Goal: Information Seeking & Learning: Learn about a topic

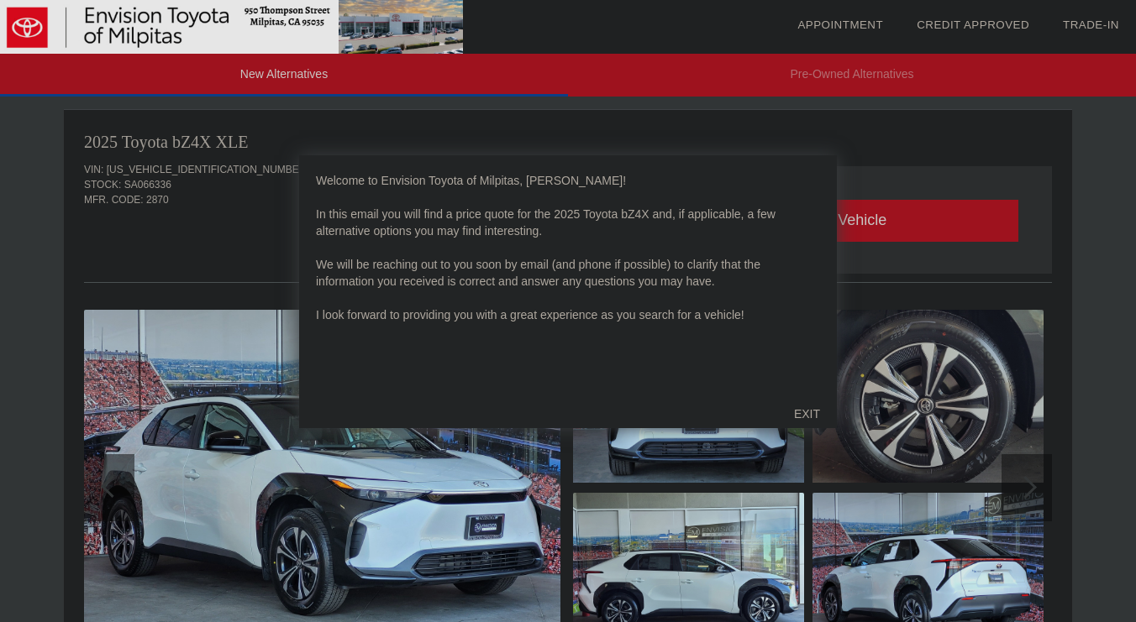
click at [806, 408] on div "EXIT" at bounding box center [807, 414] width 60 height 50
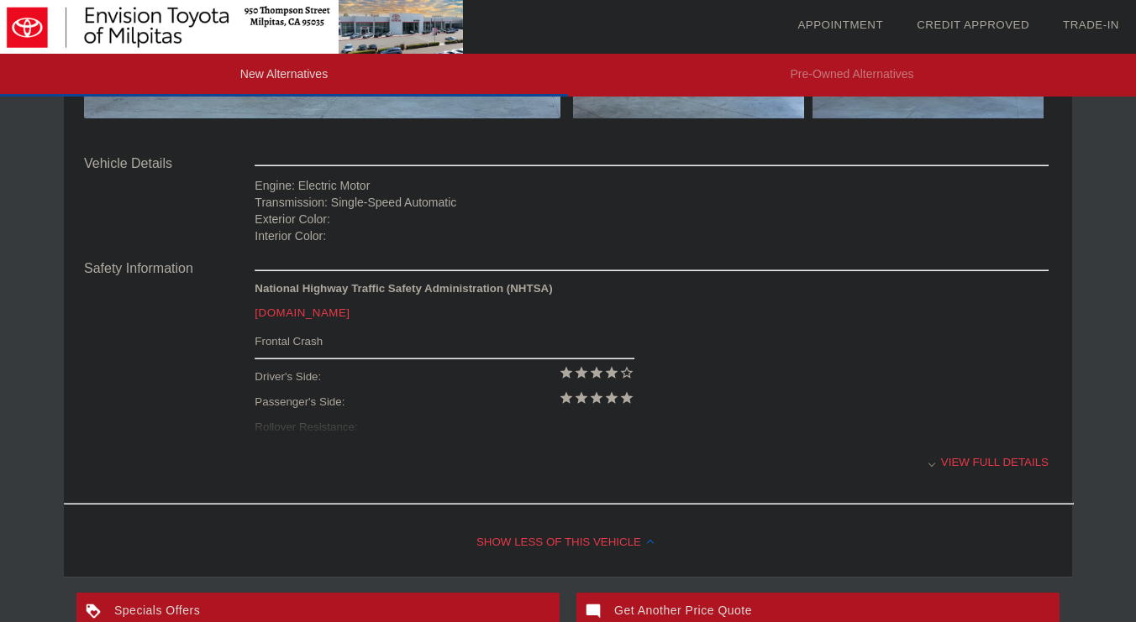
scroll to position [549, 0]
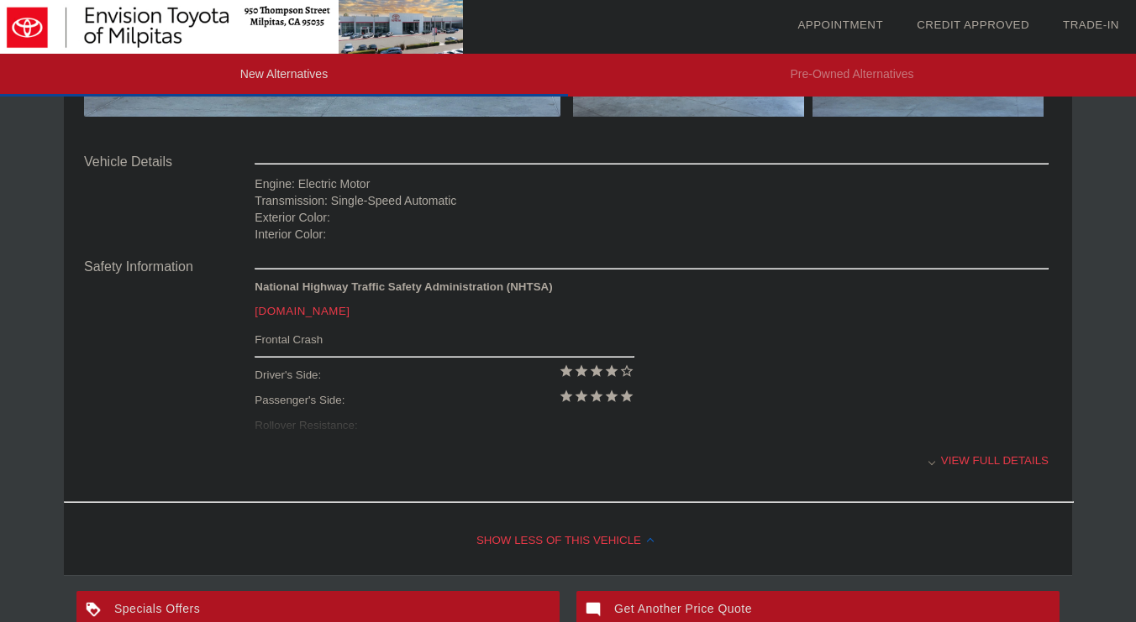
click at [996, 450] on div "View full details" at bounding box center [652, 460] width 794 height 41
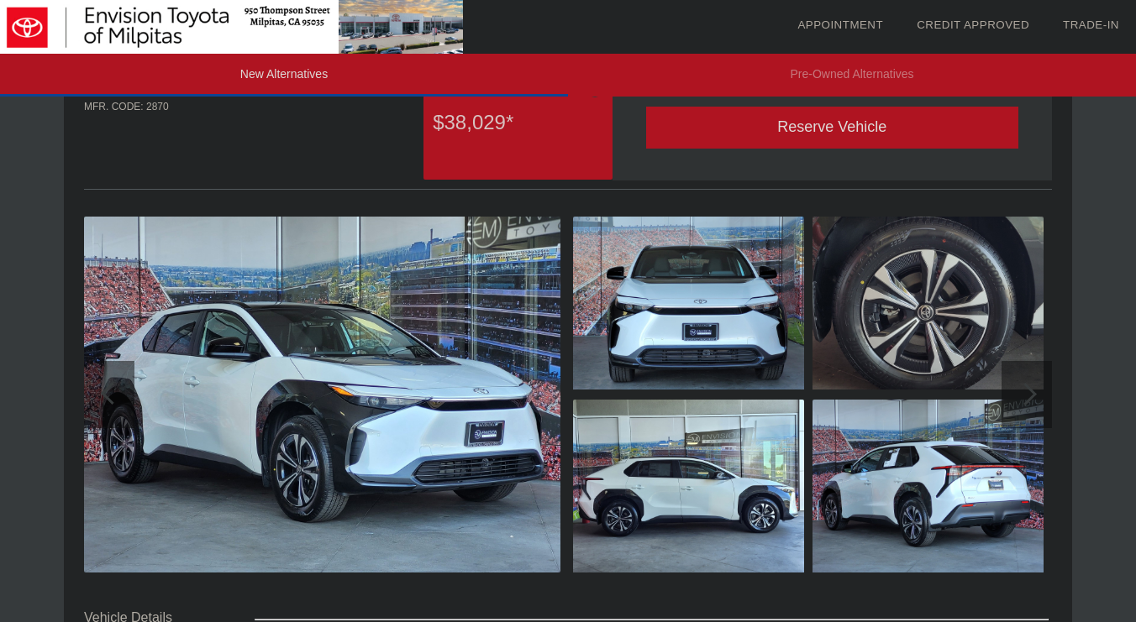
scroll to position [99, 0]
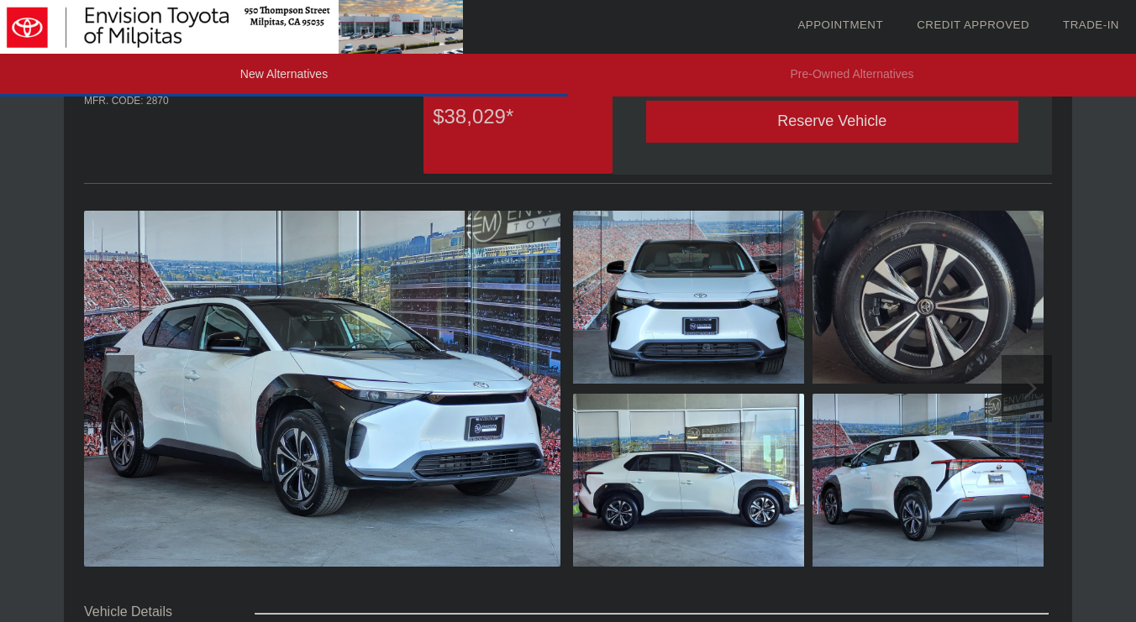
click at [775, 318] on img at bounding box center [688, 297] width 231 height 173
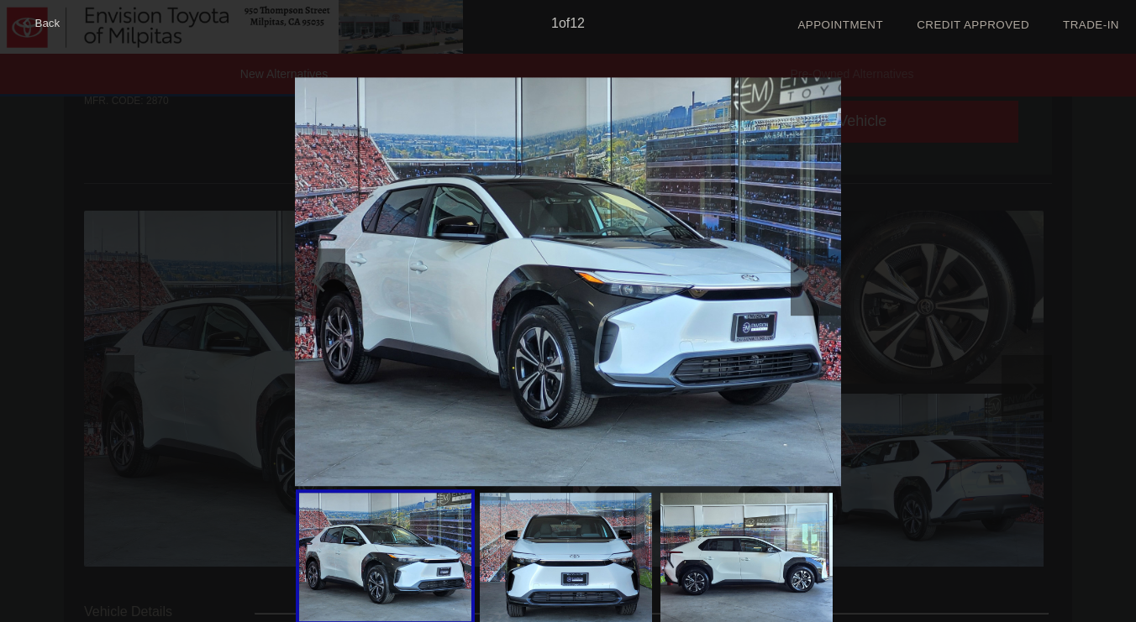
click at [823, 284] on div at bounding box center [816, 281] width 23 height 23
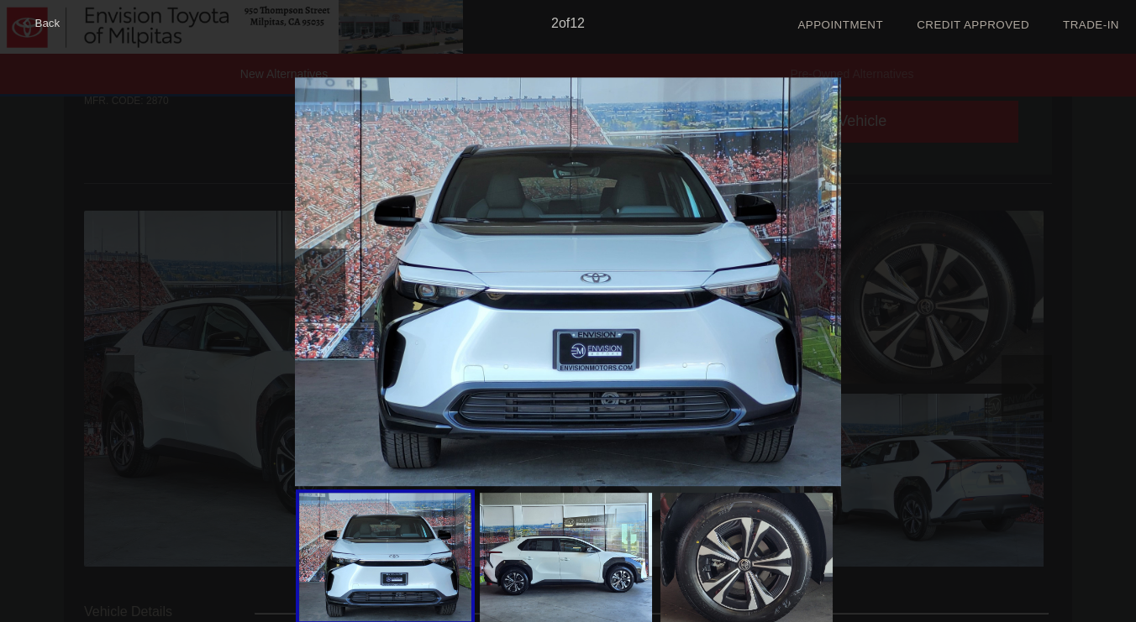
click at [823, 284] on div at bounding box center [816, 281] width 23 height 23
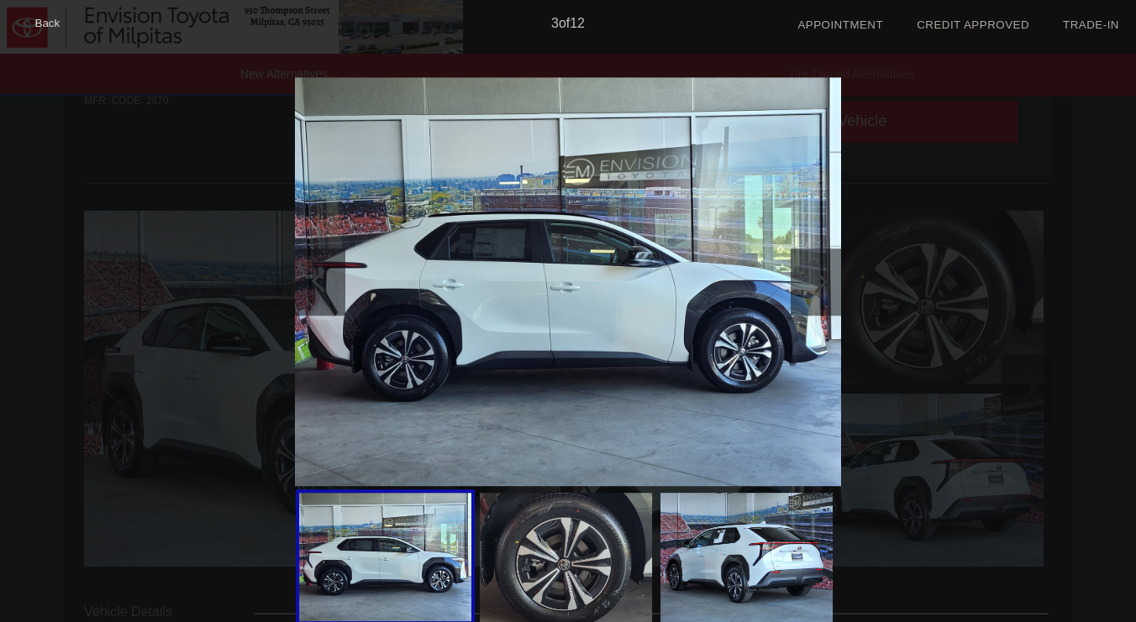
click at [823, 284] on div at bounding box center [816, 281] width 23 height 23
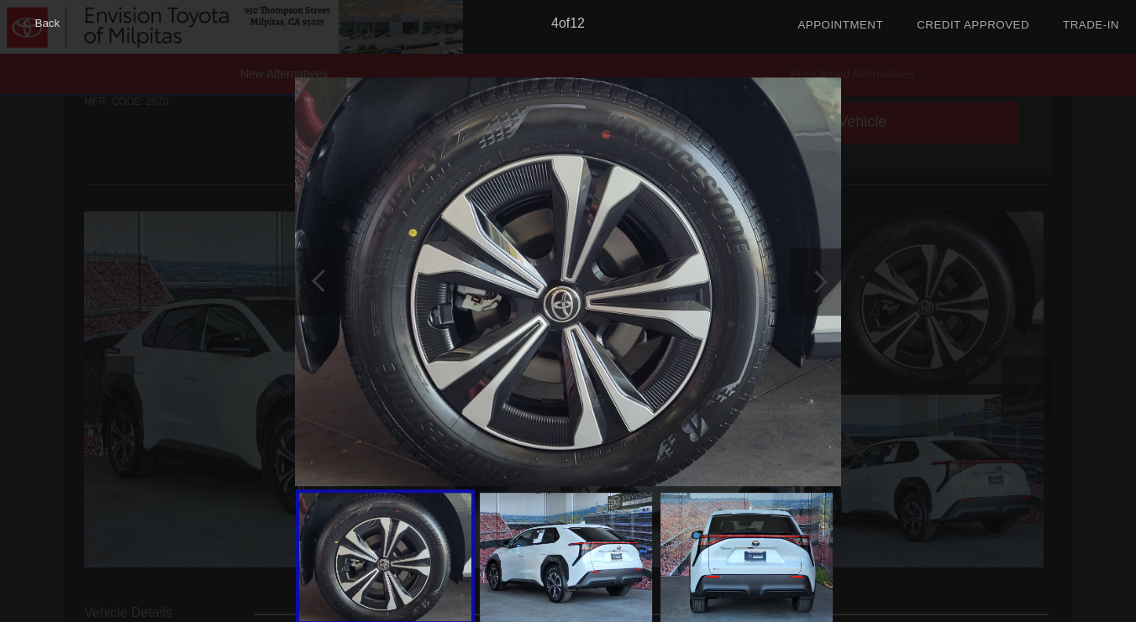
click at [823, 284] on div at bounding box center [816, 281] width 23 height 23
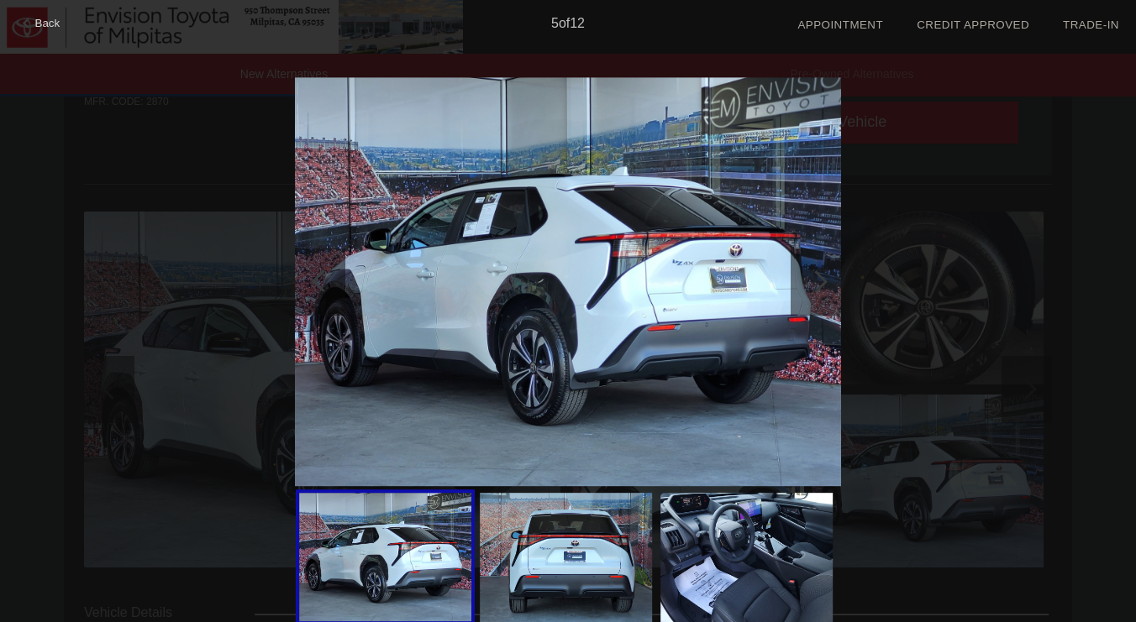
click at [823, 284] on div at bounding box center [816, 281] width 23 height 23
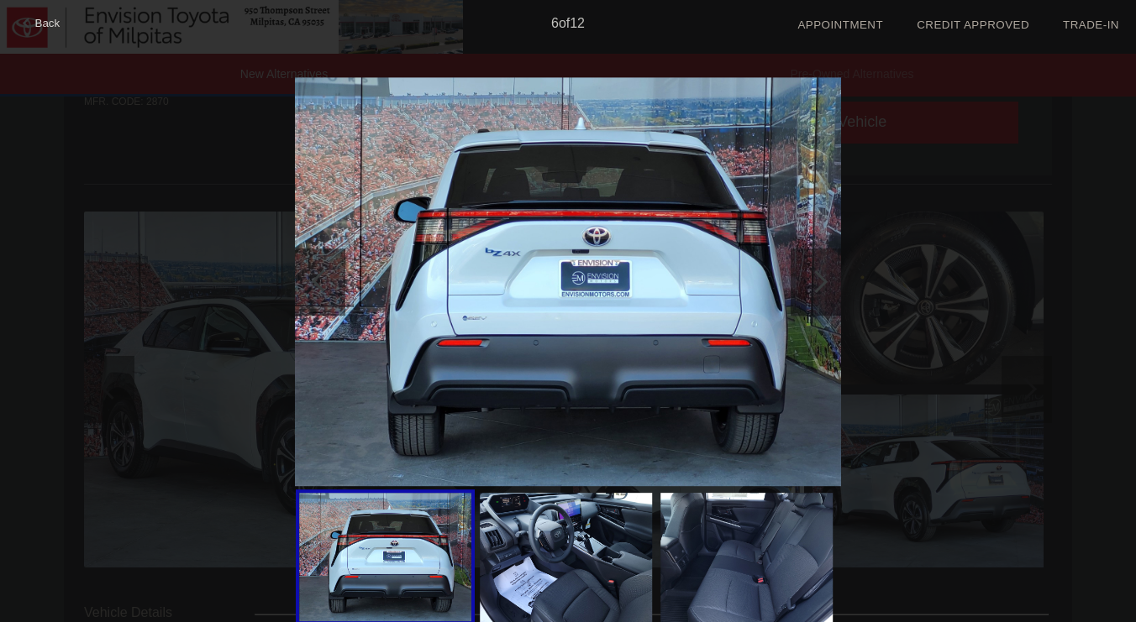
click at [823, 284] on div at bounding box center [816, 281] width 23 height 23
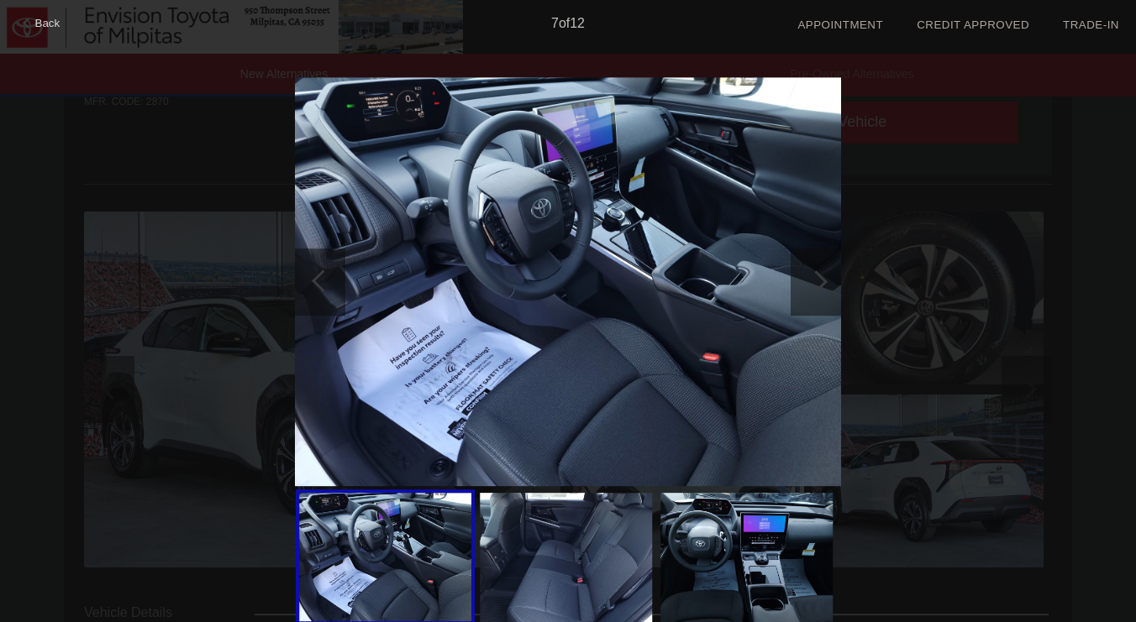
click at [823, 284] on div at bounding box center [816, 281] width 23 height 23
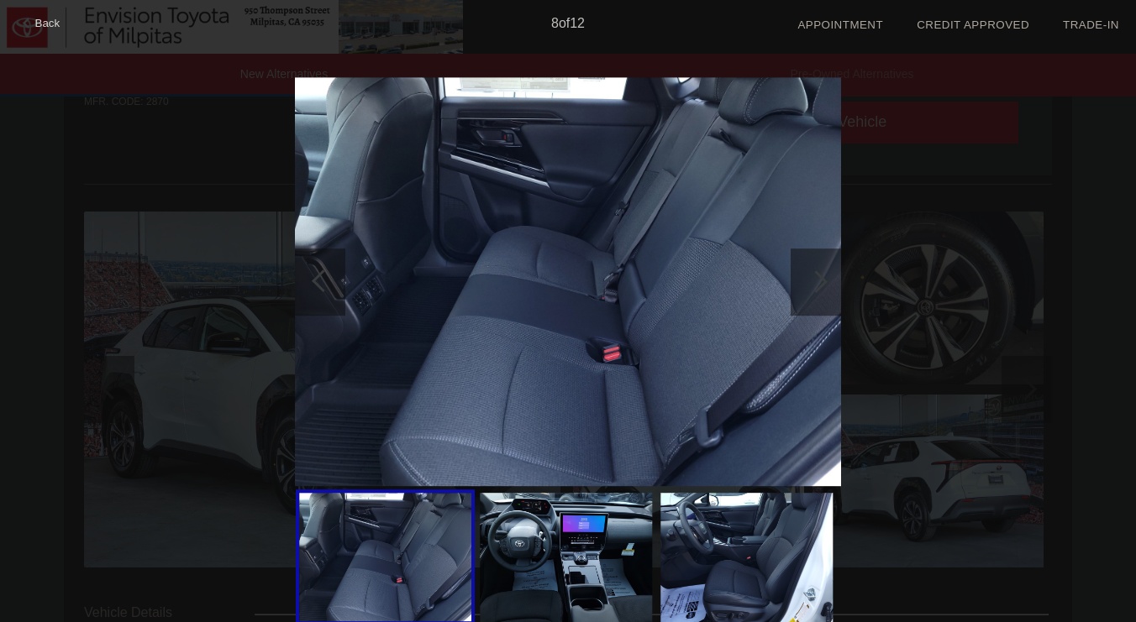
click at [823, 284] on div at bounding box center [816, 281] width 23 height 23
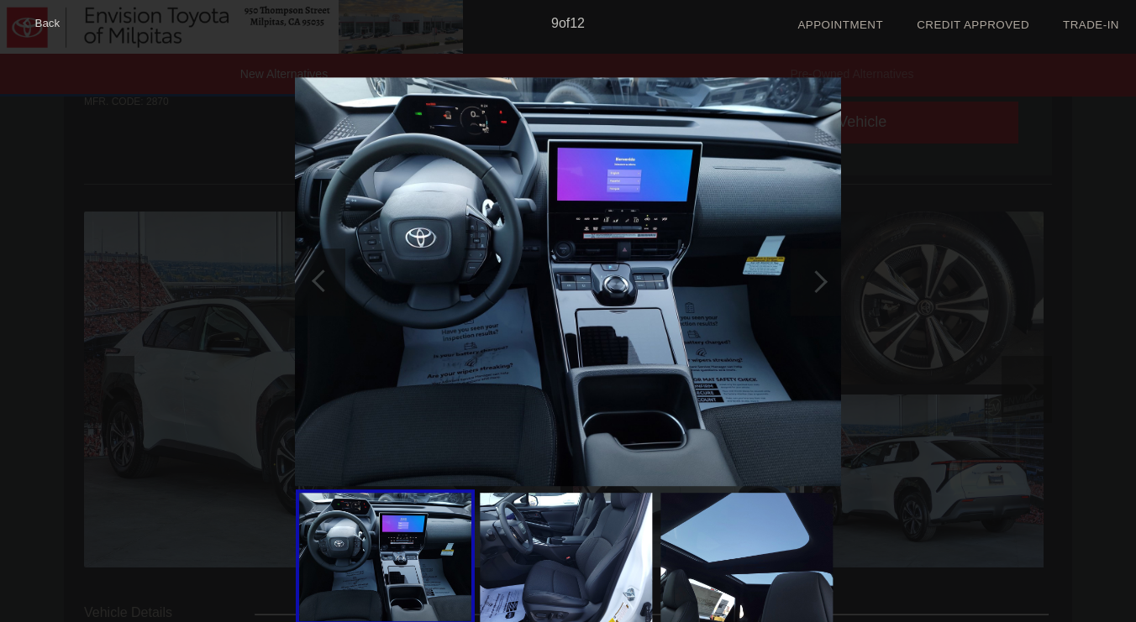
click at [823, 284] on div at bounding box center [816, 281] width 23 height 23
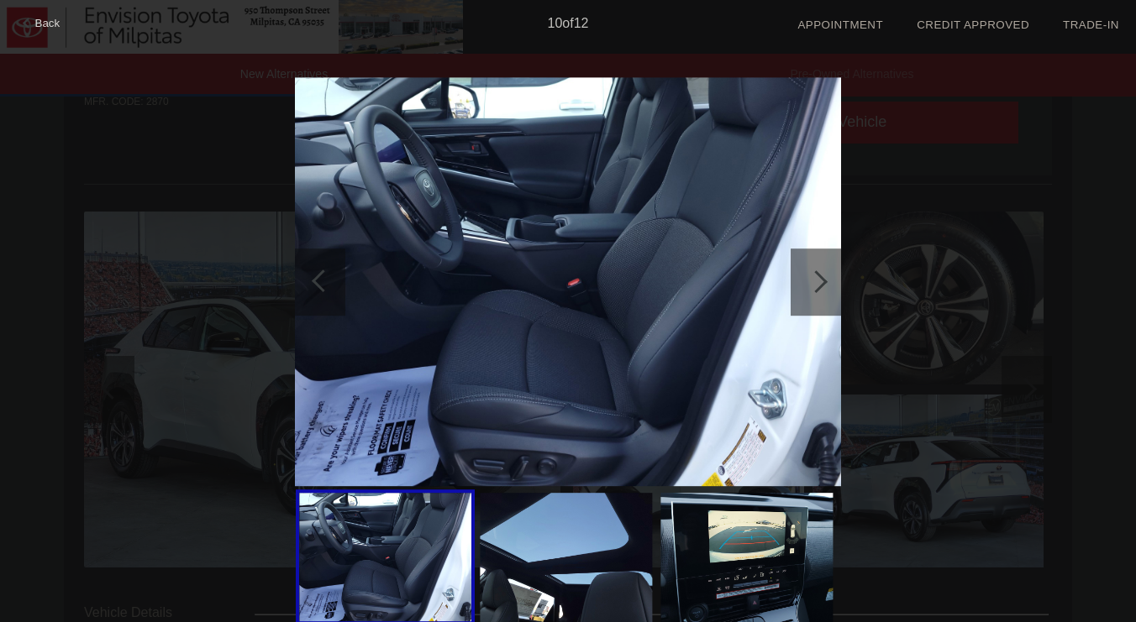
click at [823, 284] on div at bounding box center [816, 281] width 23 height 23
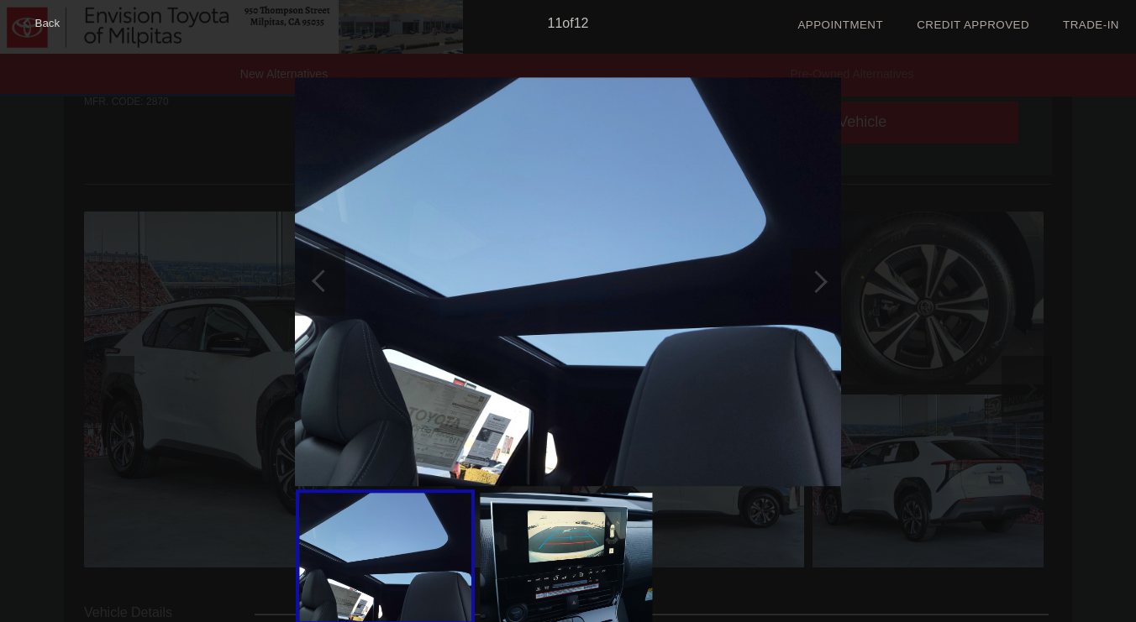
click at [823, 284] on div at bounding box center [816, 281] width 23 height 23
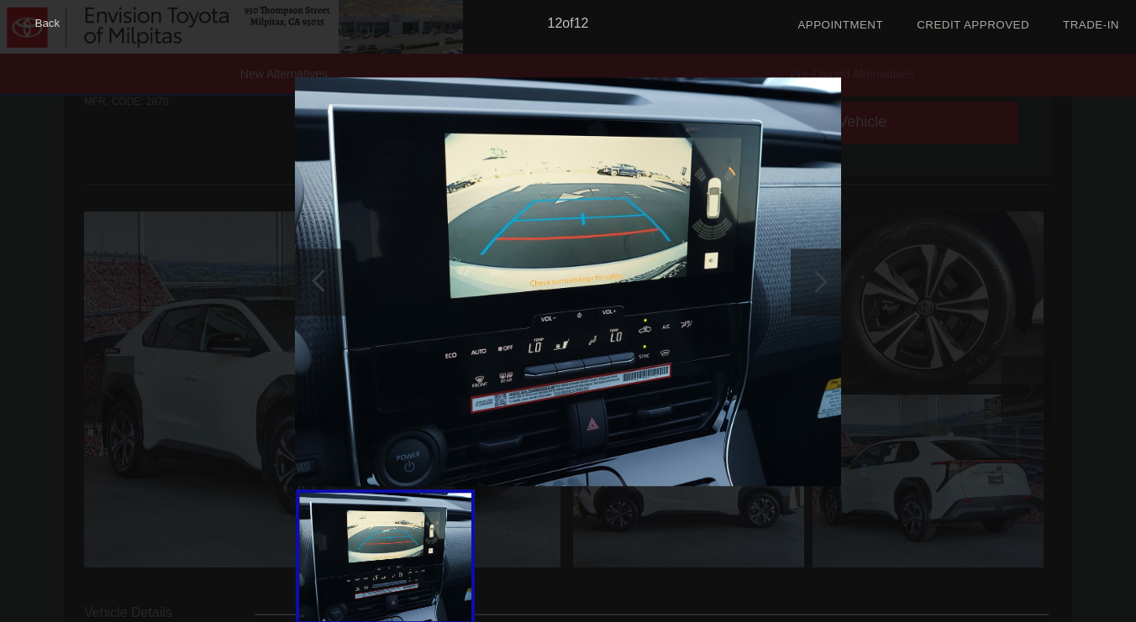
click at [823, 284] on div at bounding box center [816, 281] width 23 height 23
click at [984, 286] on div "Back 12 of 12" at bounding box center [568, 311] width 1136 height 622
click at [43, 20] on span "Back" at bounding box center [47, 23] width 25 height 13
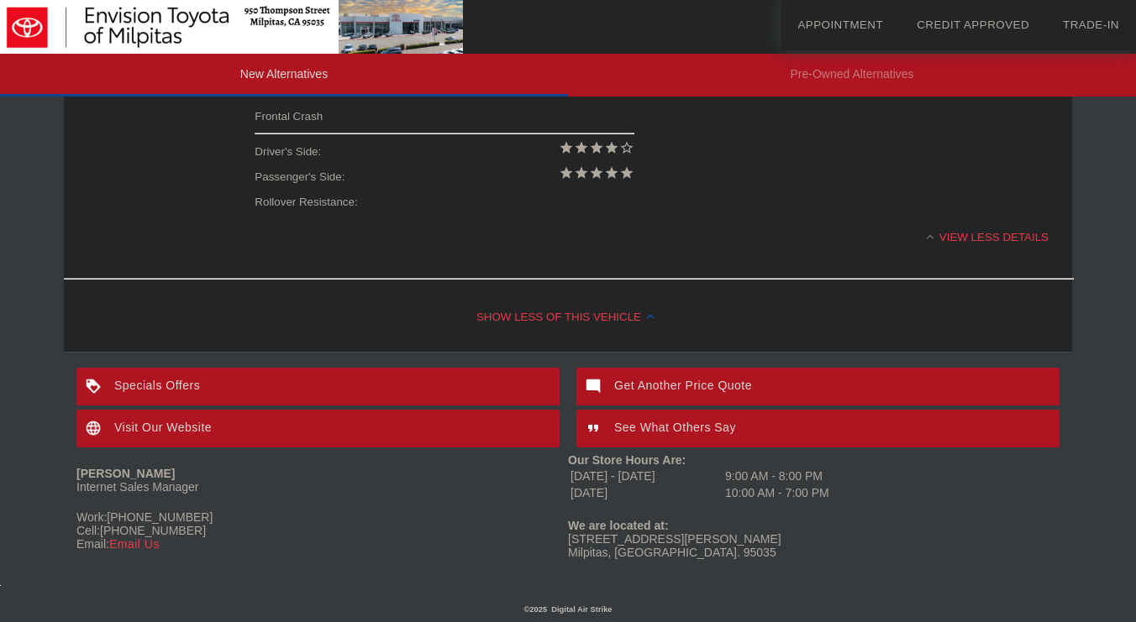
scroll to position [773, 2]
click at [399, 375] on div "Specials Offers" at bounding box center [317, 387] width 483 height 38
click at [255, 386] on div "Specials Offers" at bounding box center [317, 387] width 483 height 38
